Goal: Information Seeking & Learning: Stay updated

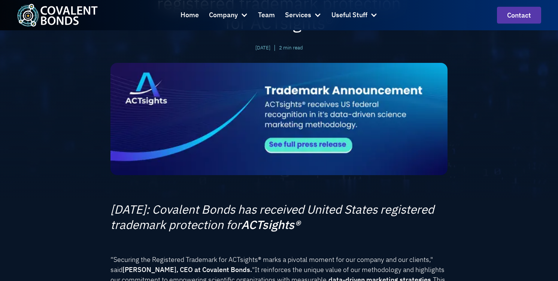
scroll to position [40, 0]
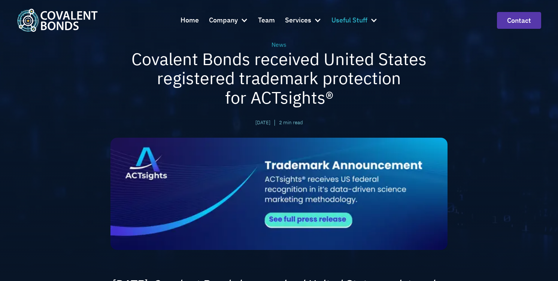
click at [374, 18] on div at bounding box center [373, 19] width 7 height 7
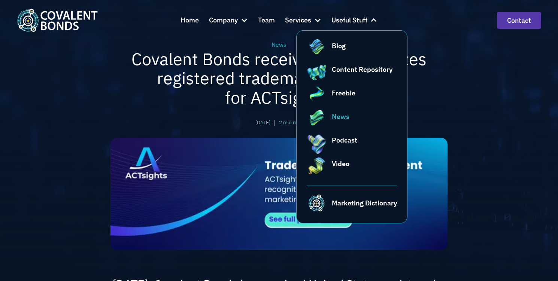
click at [339, 115] on div "News" at bounding box center [341, 117] width 18 height 10
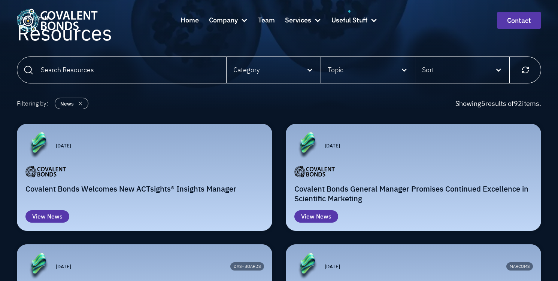
scroll to position [55, 0]
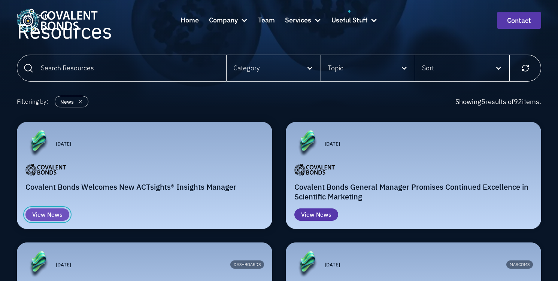
click at [55, 214] on div "News" at bounding box center [54, 215] width 15 height 9
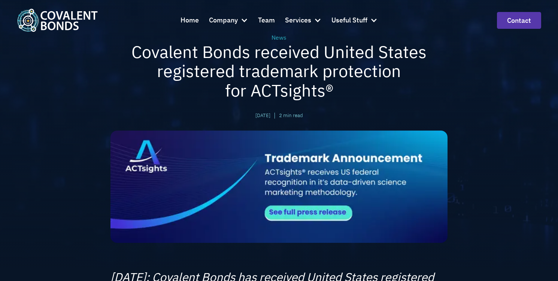
scroll to position [51, 0]
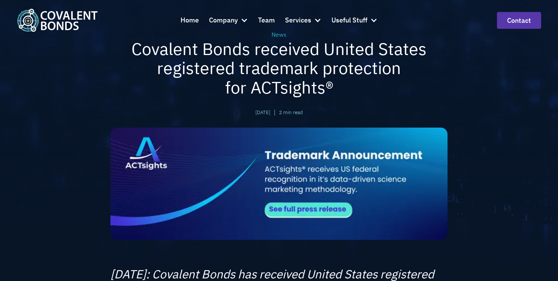
click at [296, 200] on img at bounding box center [279, 184] width 337 height 112
click at [280, 36] on div "Home Company About Us Ethical Marketing Pledge Careers Team Services Strategy V…" at bounding box center [279, 20] width 558 height 40
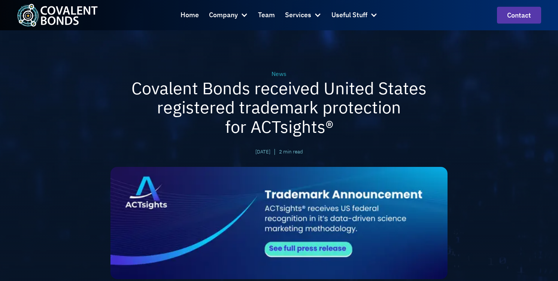
scroll to position [8, 0]
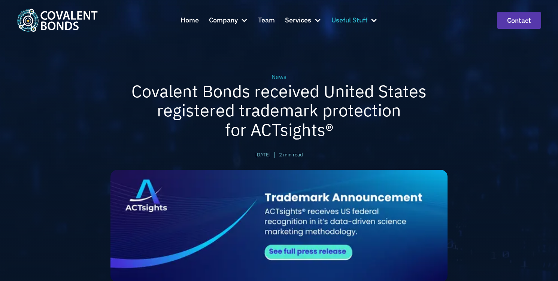
click at [372, 20] on div at bounding box center [373, 19] width 7 height 7
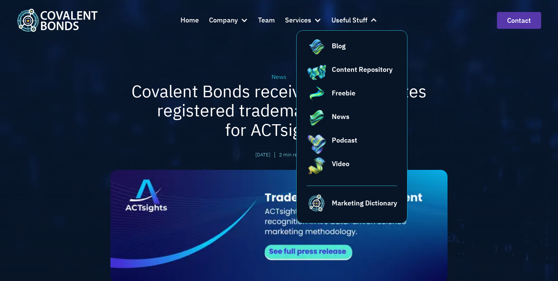
click at [456, 47] on div "News Covalent Bonds received United States registered trademark protection for …" at bounding box center [279, 151] width 432 height 318
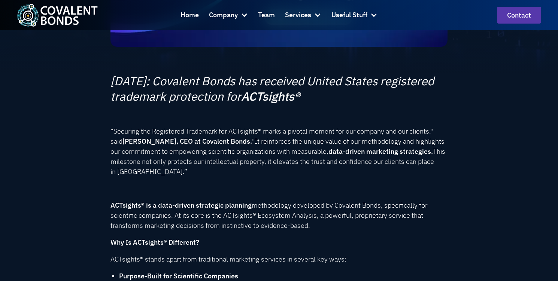
scroll to position [125, 0]
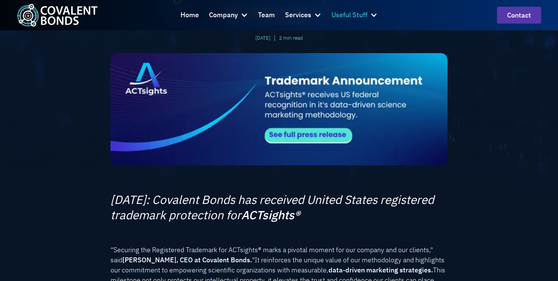
click at [354, 11] on div "Useful Stuff" at bounding box center [350, 15] width 36 height 11
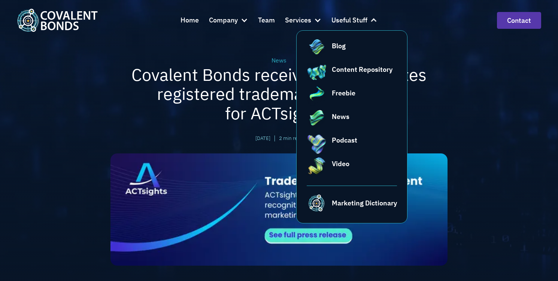
scroll to position [27, 0]
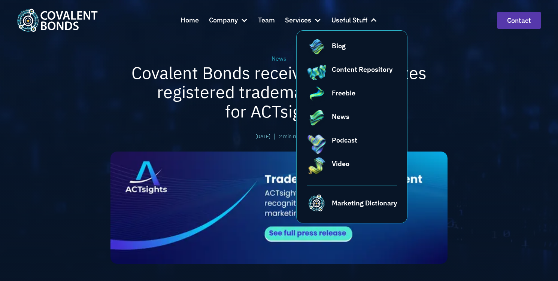
click at [453, 94] on div "News Covalent Bonds received United States registered trademark protection for …" at bounding box center [279, 132] width 432 height 318
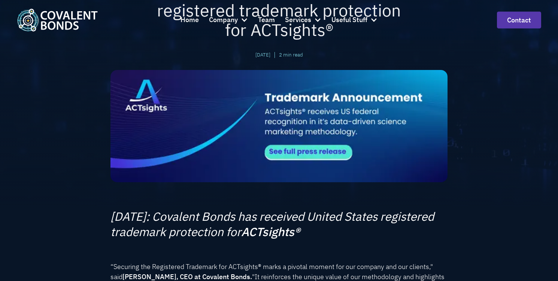
scroll to position [109, 0]
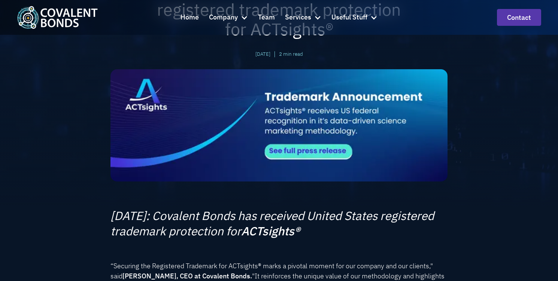
click at [319, 166] on img at bounding box center [279, 125] width 337 height 112
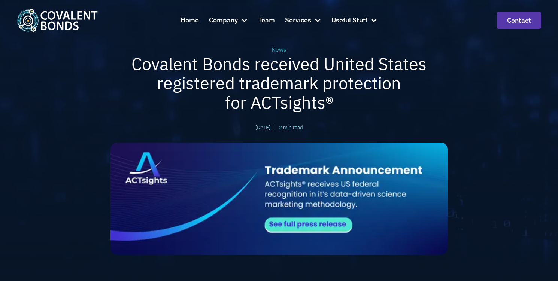
scroll to position [43, 0]
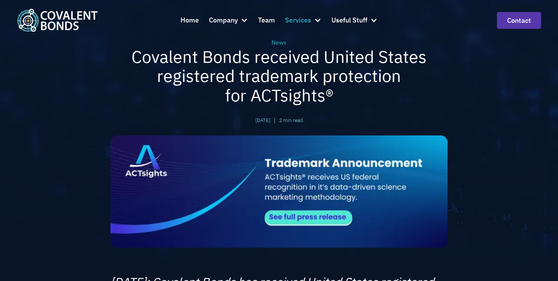
click at [318, 19] on div at bounding box center [317, 19] width 7 height 7
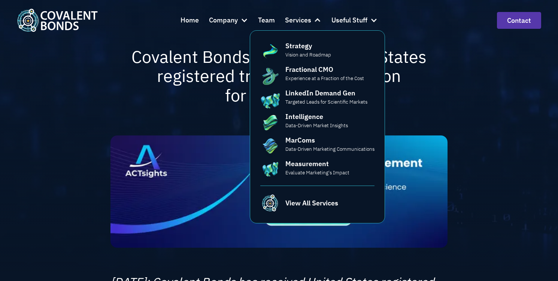
click at [378, 19] on div "Home Company About Us Ethical Marketing Pledge Careers Team Services Strategy V…" at bounding box center [279, 20] width 349 height 20
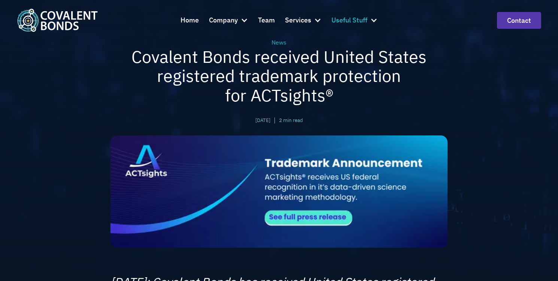
click at [377, 20] on div at bounding box center [373, 19] width 7 height 7
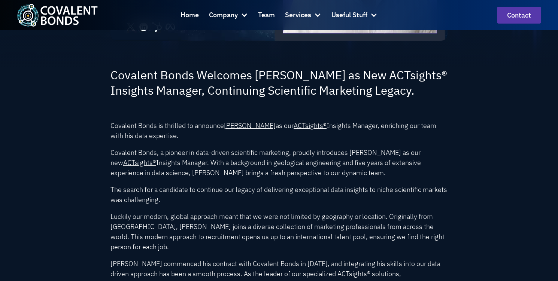
scroll to position [295, 0]
